Goal: Obtain resource: Obtain resource

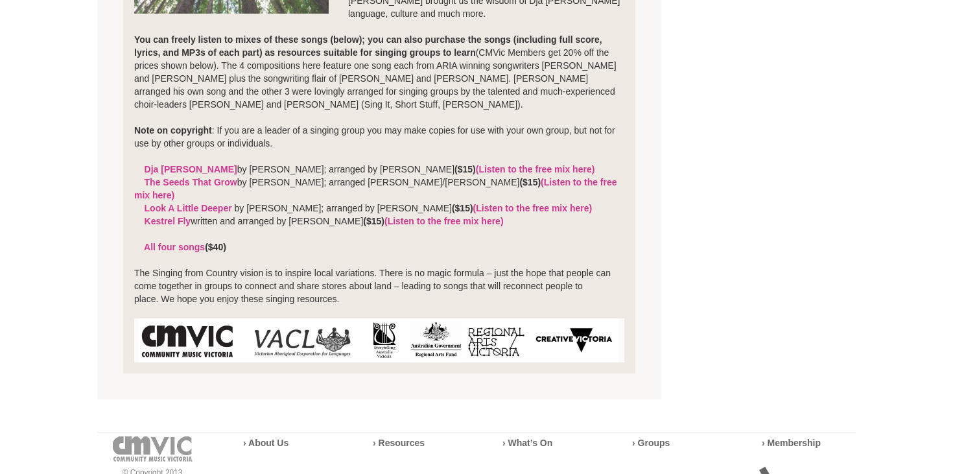
scroll to position [487, 0]
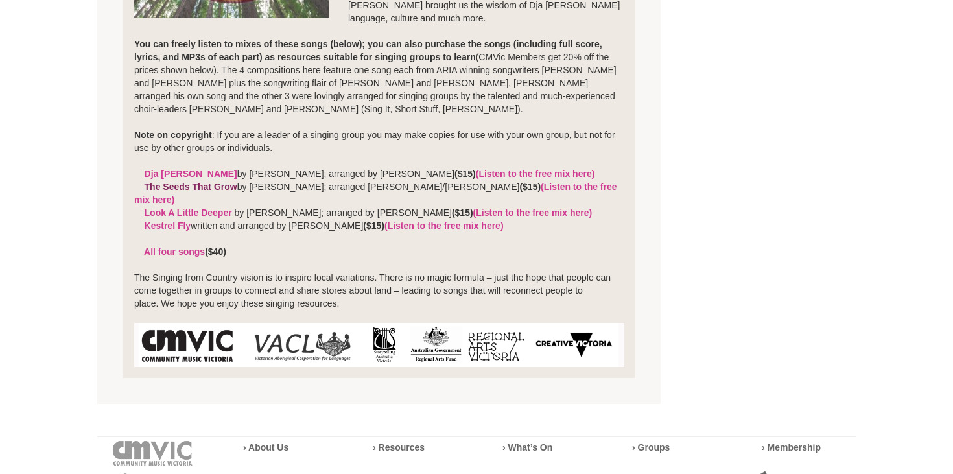
click at [227, 187] on link "The Seeds That Grow" at bounding box center [191, 186] width 93 height 10
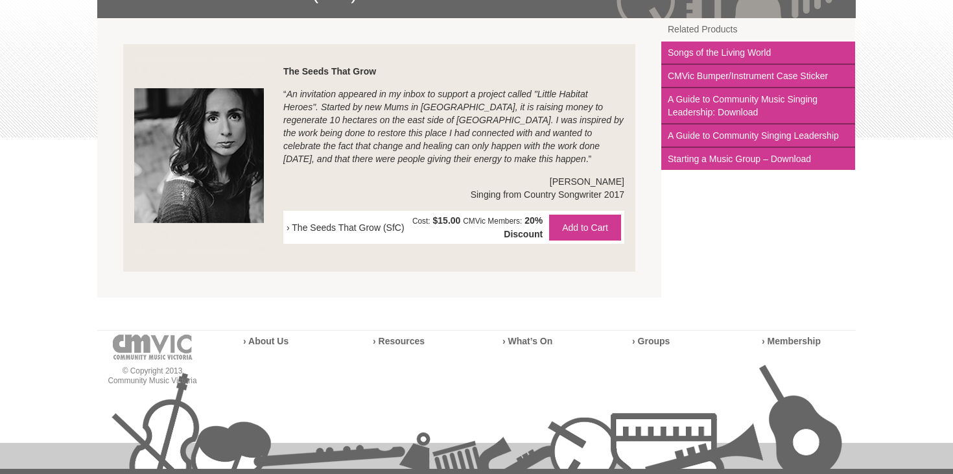
scroll to position [235, 0]
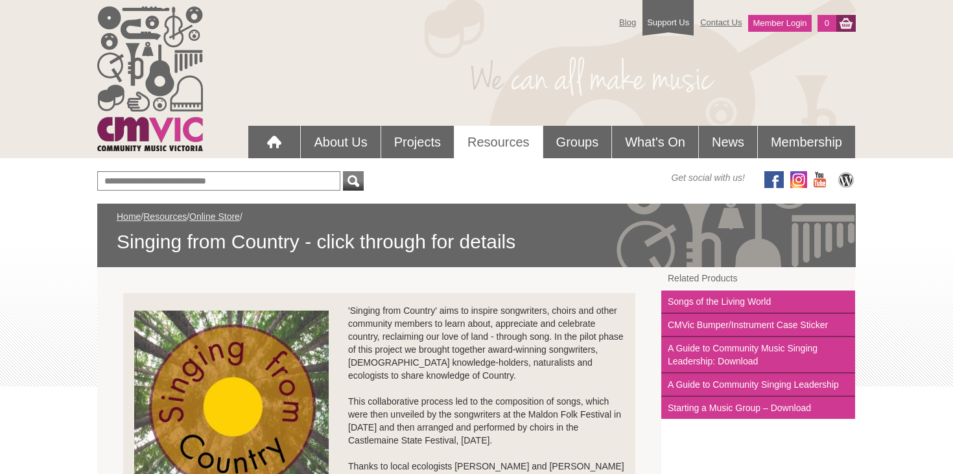
scroll to position [487, 0]
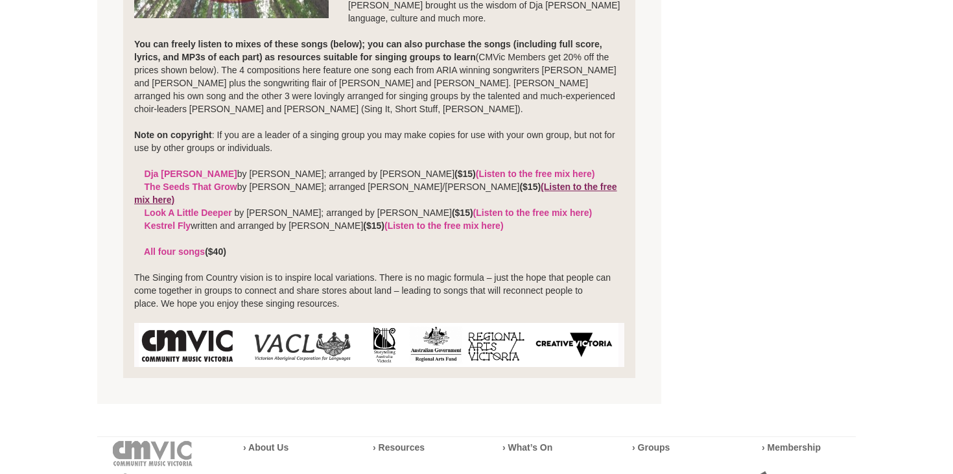
click at [537, 188] on link "(Listen to the free mix here)" at bounding box center [375, 192] width 483 height 23
